Goal: Task Accomplishment & Management: Manage account settings

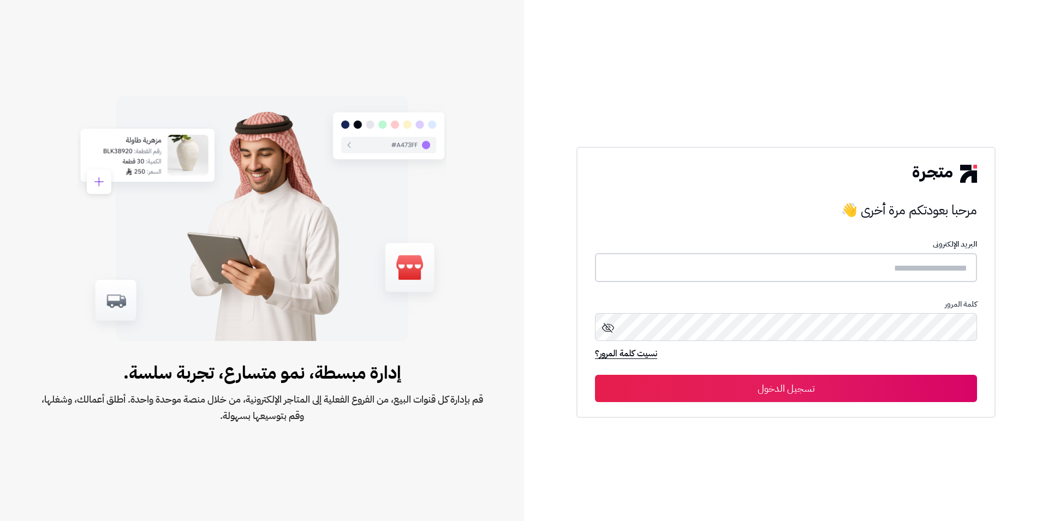
click at [922, 270] on input "text" at bounding box center [786, 267] width 382 height 29
click at [909, 259] on input "text" at bounding box center [786, 267] width 382 height 29
paste input "**********"
type input "**********"
click at [595, 375] on button "تسجيل الدخول" at bounding box center [786, 388] width 382 height 27
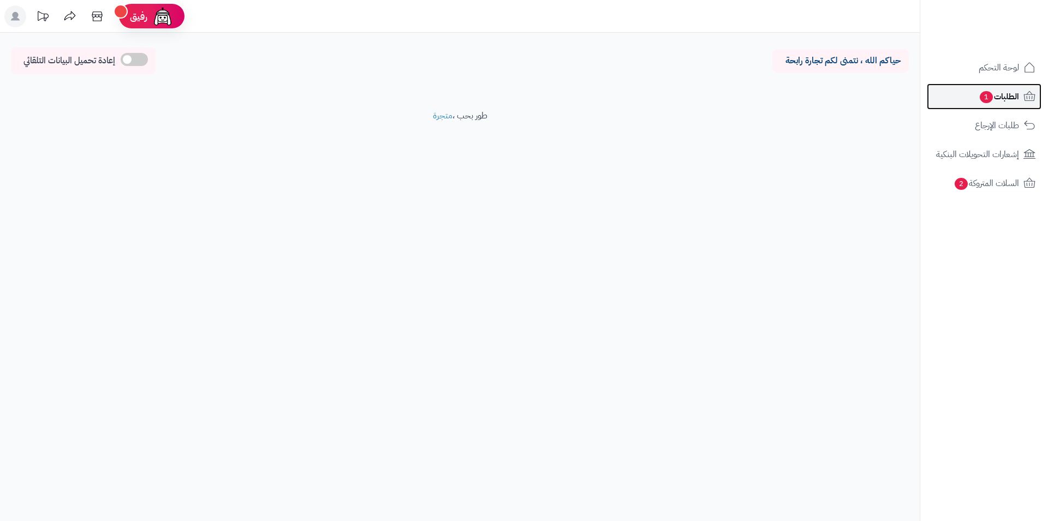
click at [1005, 97] on span "الطلبات 1" at bounding box center [999, 96] width 40 height 15
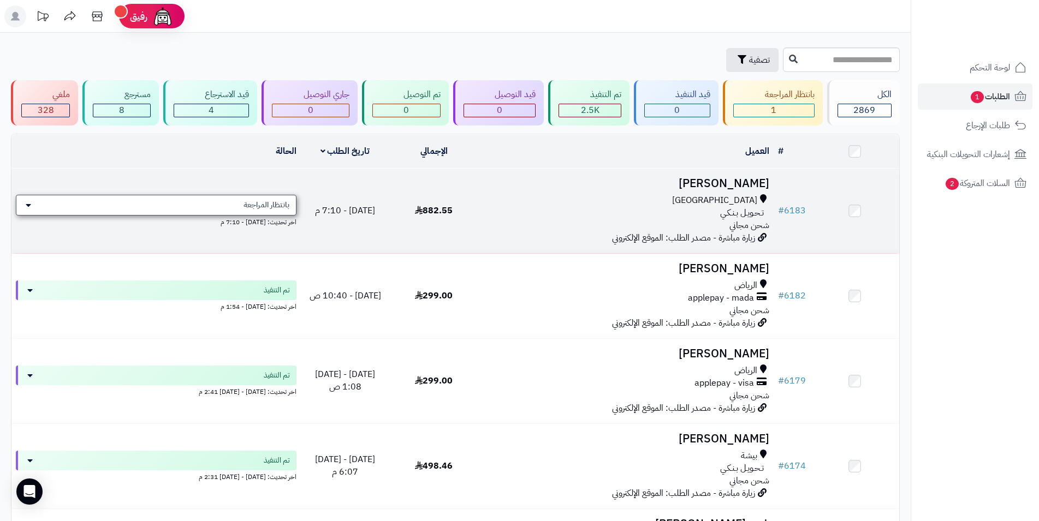
click at [34, 208] on div "بانتظار المراجعة" at bounding box center [156, 205] width 281 height 21
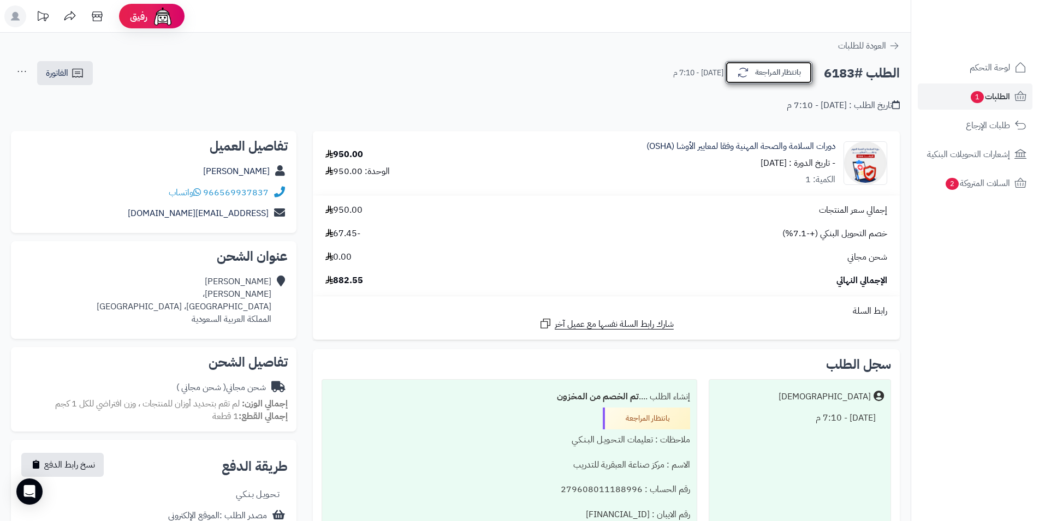
click at [746, 74] on icon "button" at bounding box center [743, 72] width 13 height 13
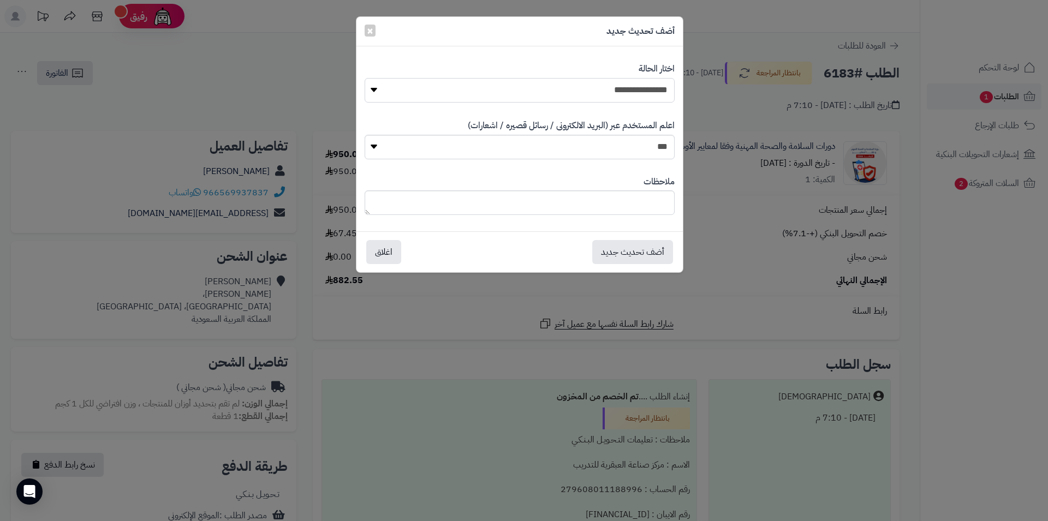
click at [365, 78] on select "**********" at bounding box center [520, 90] width 310 height 25
click at [370, 31] on span "×" at bounding box center [370, 30] width 7 height 16
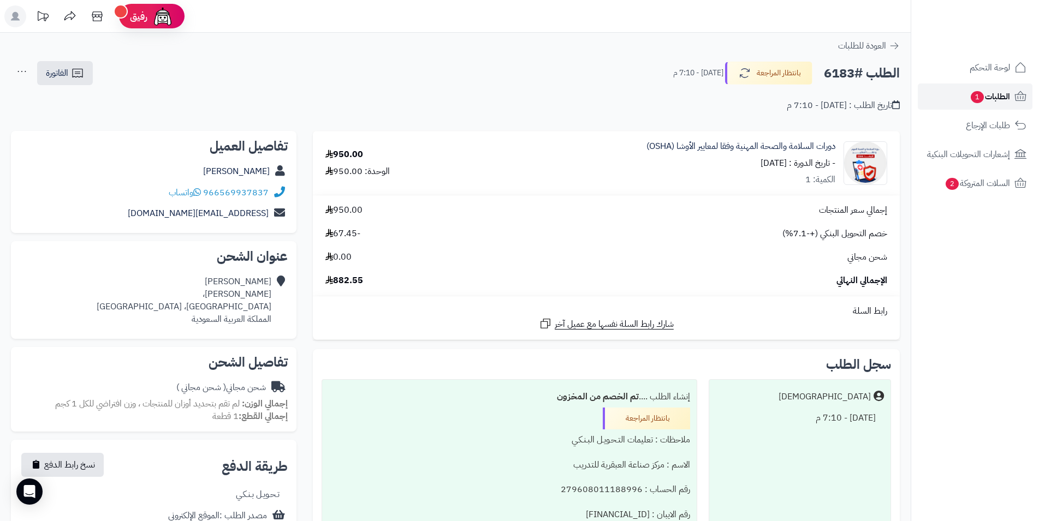
click at [995, 92] on span "الطلبات 1" at bounding box center [990, 96] width 40 height 15
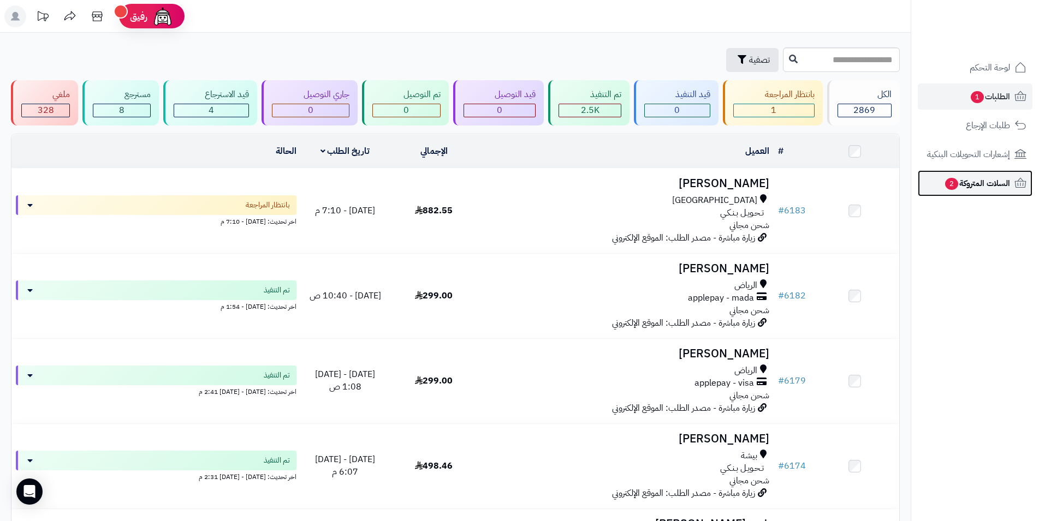
click at [985, 186] on span "السلات المتروكة 2" at bounding box center [977, 183] width 66 height 15
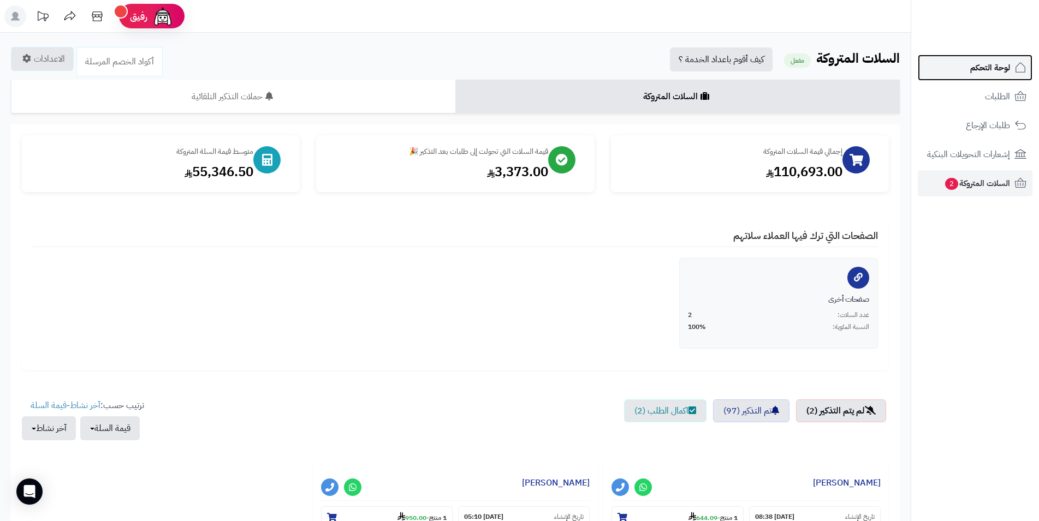
click at [994, 74] on span "لوحة التحكم" at bounding box center [990, 67] width 40 height 15
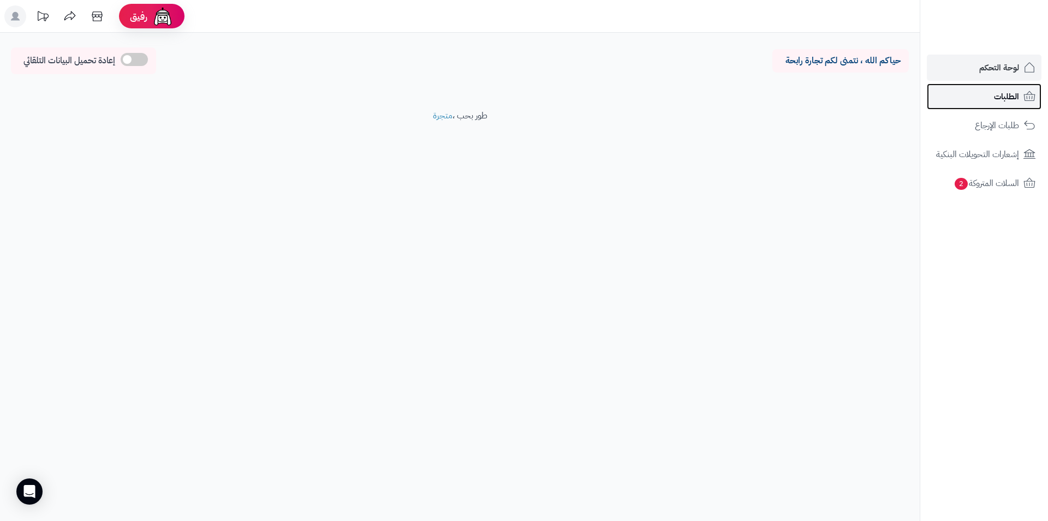
click at [1018, 97] on span "الطلبات" at bounding box center [1006, 96] width 25 height 15
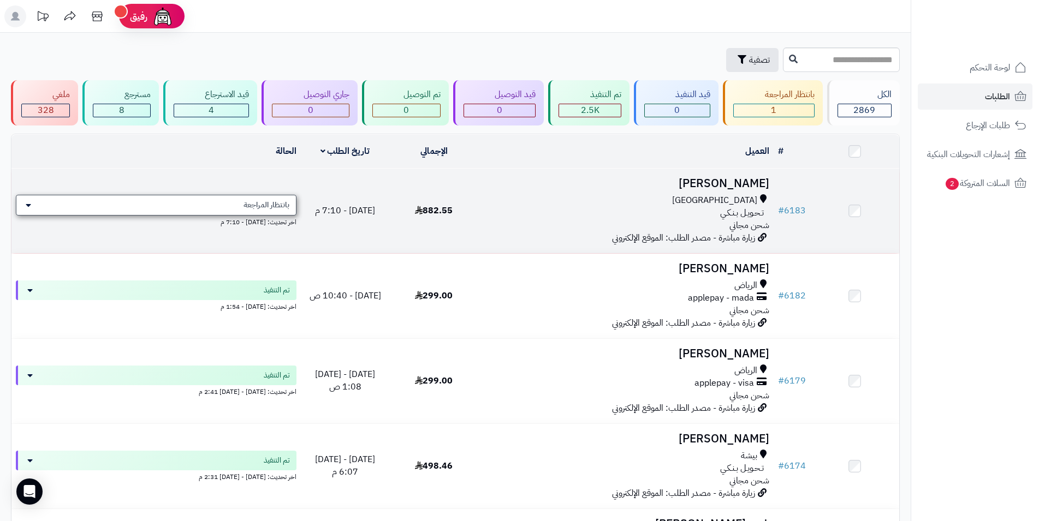
click at [31, 208] on div "بانتظار المراجعة" at bounding box center [156, 205] width 281 height 21
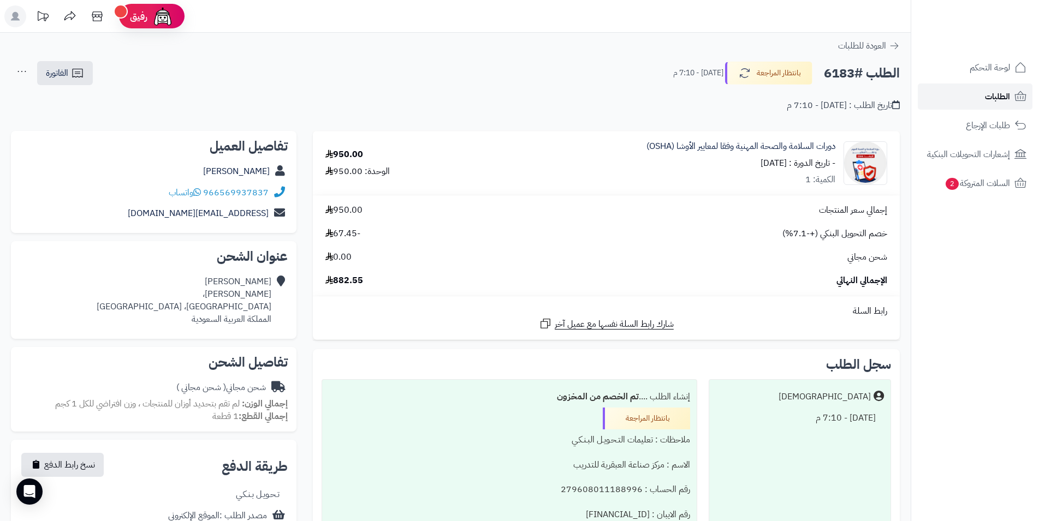
click at [1006, 94] on span "الطلبات" at bounding box center [997, 96] width 25 height 15
